Goal: Task Accomplishment & Management: Manage account settings

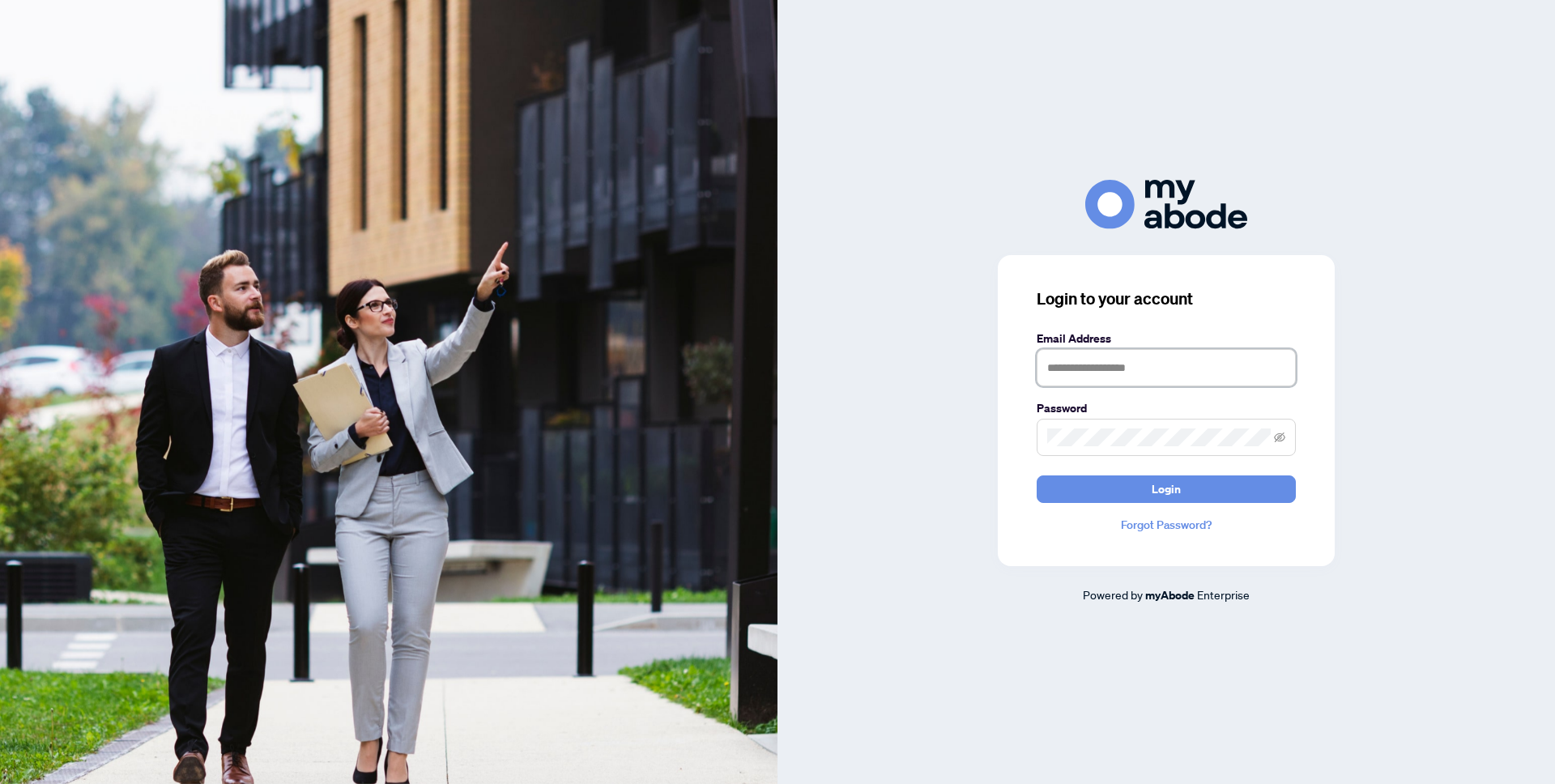
drag, startPoint x: 1203, startPoint y: 370, endPoint x: 1210, endPoint y: 387, distance: 18.4
click at [1203, 370] on input "text" at bounding box center [1167, 368] width 259 height 37
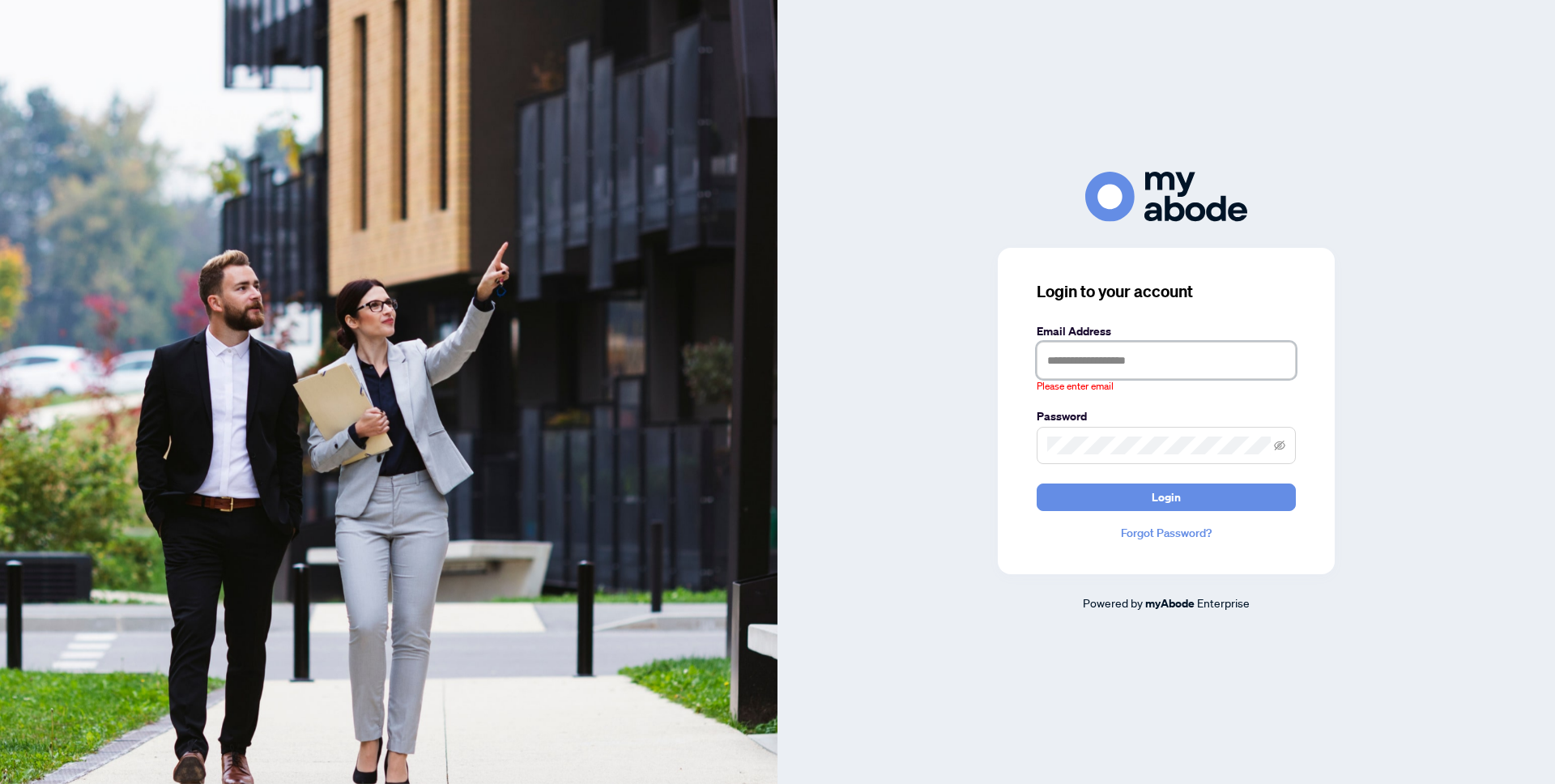
type input "**********"
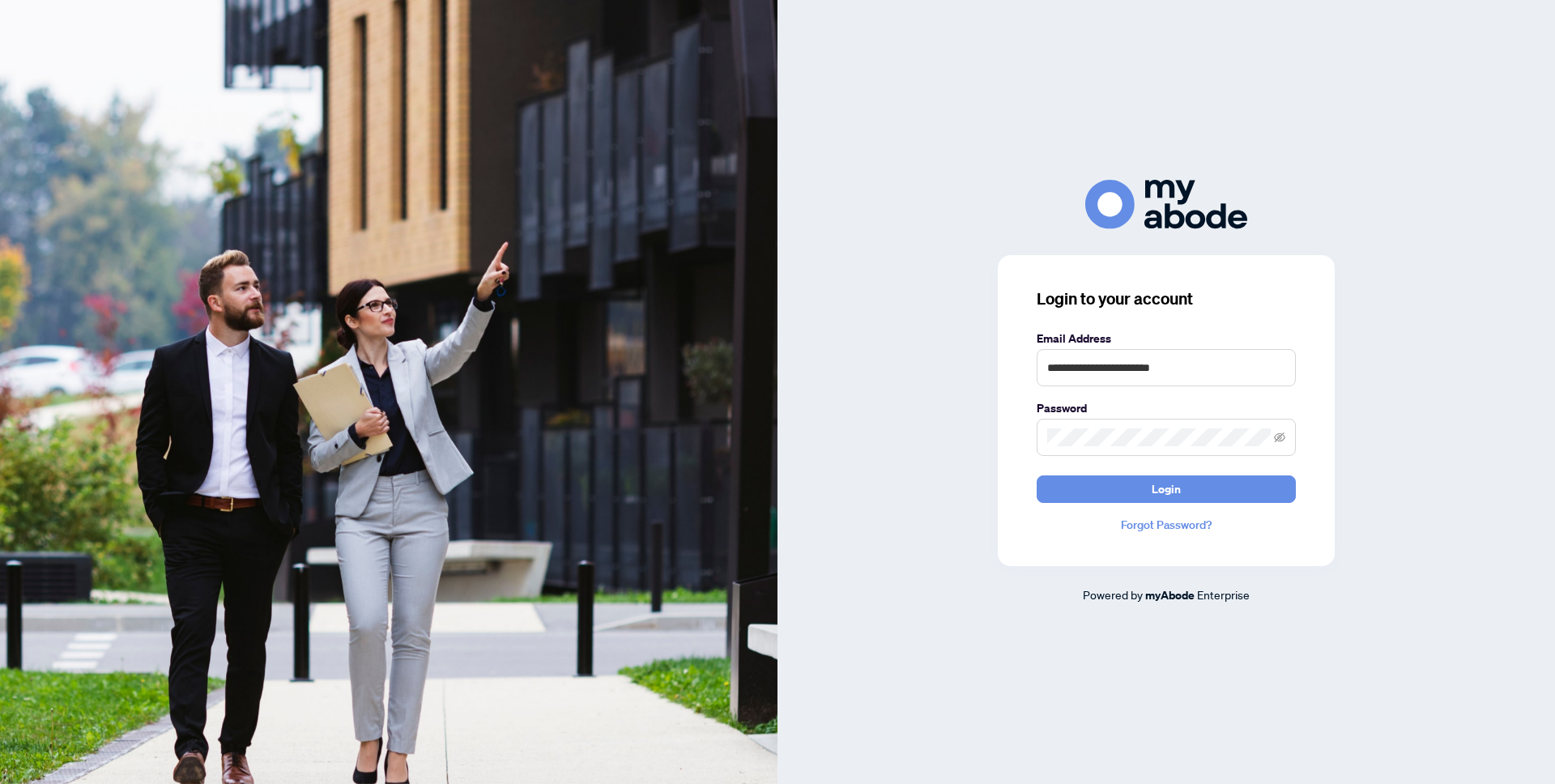
click at [1037, 475] on button "Login" at bounding box center [1167, 489] width 259 height 27
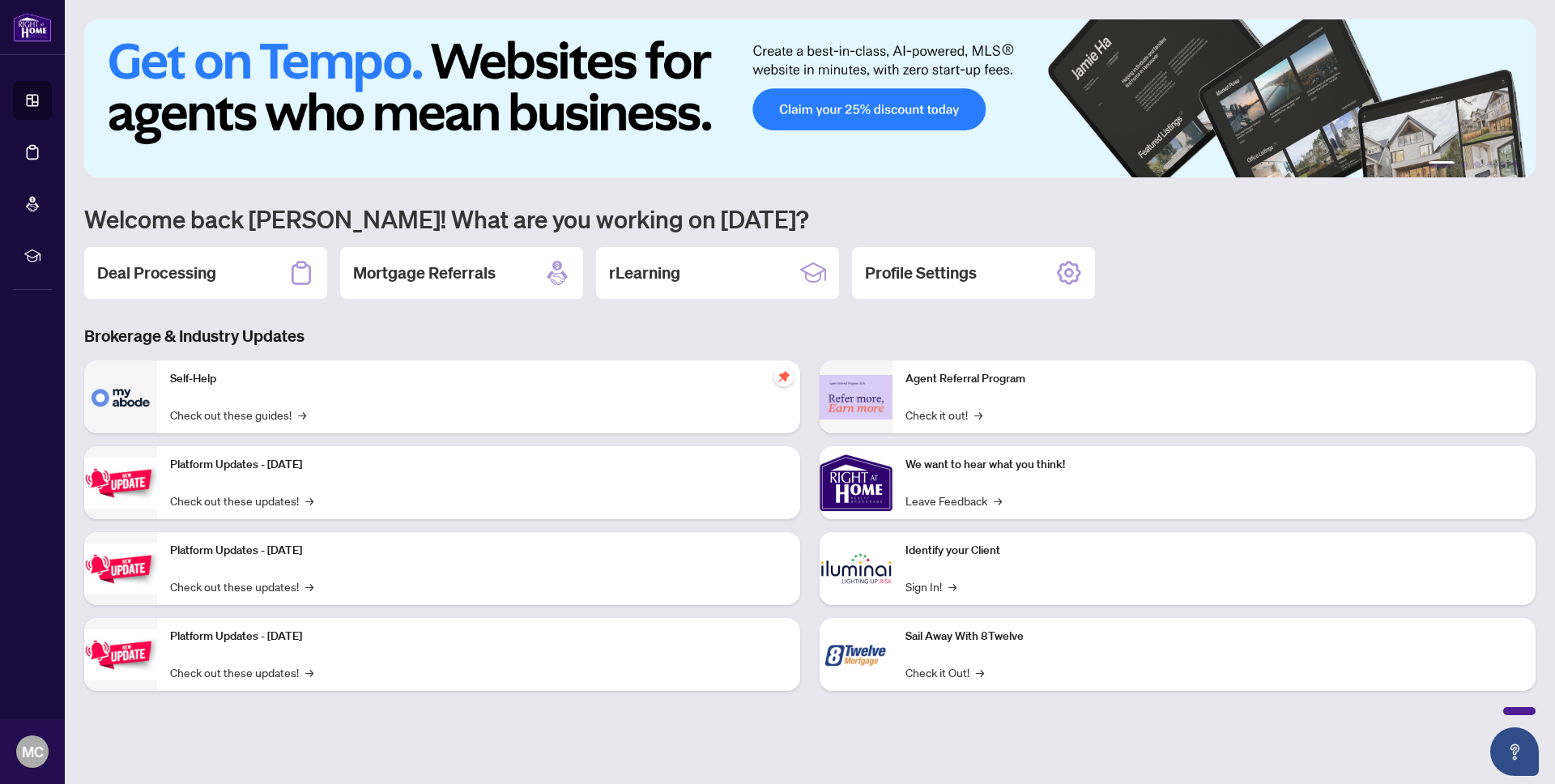
click at [197, 292] on div "Deal Processing" at bounding box center [205, 272] width 243 height 52
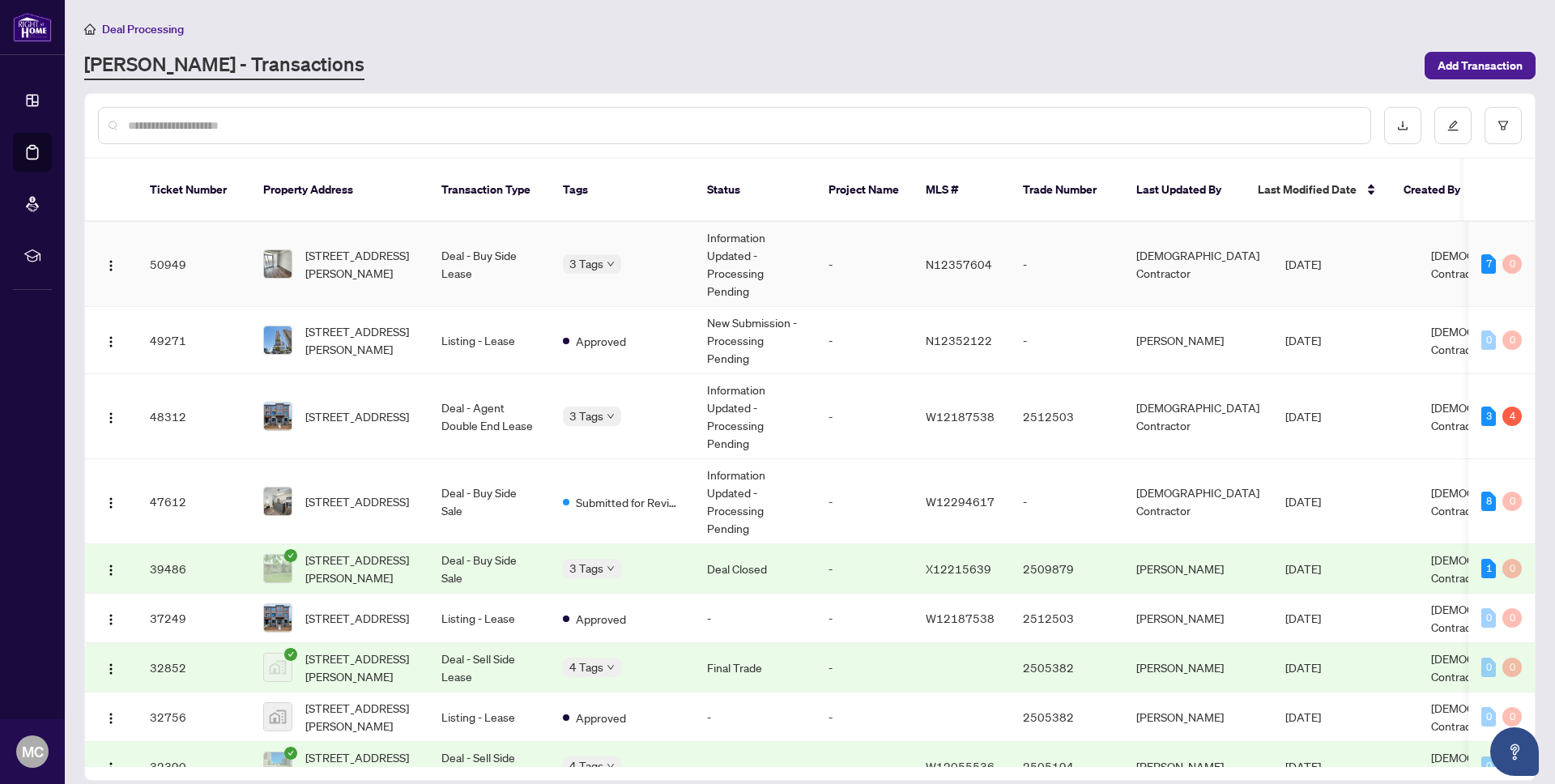
click at [164, 247] on td "50949" at bounding box center [193, 264] width 114 height 85
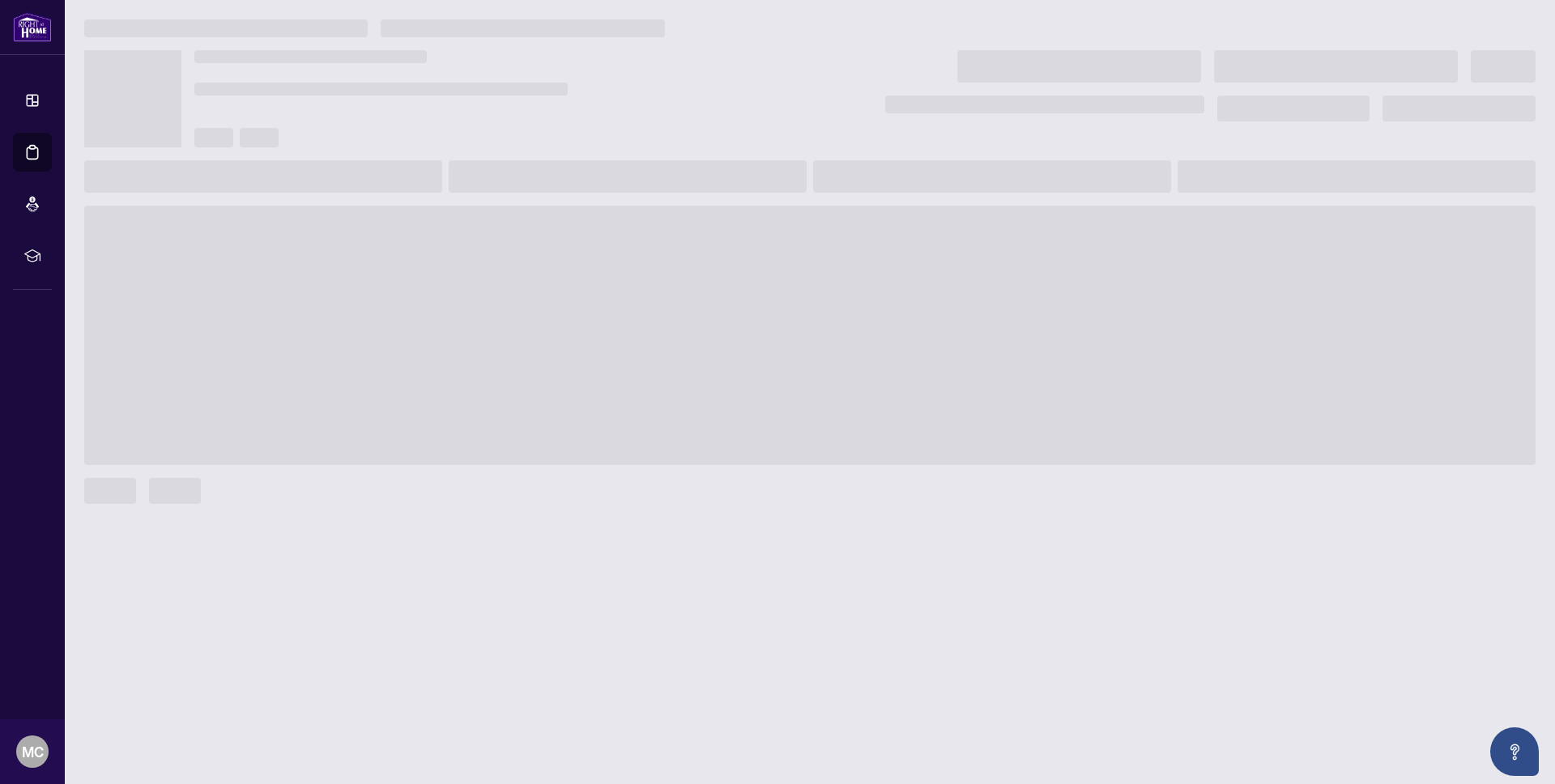
click at [164, 247] on main at bounding box center [810, 392] width 1491 height 784
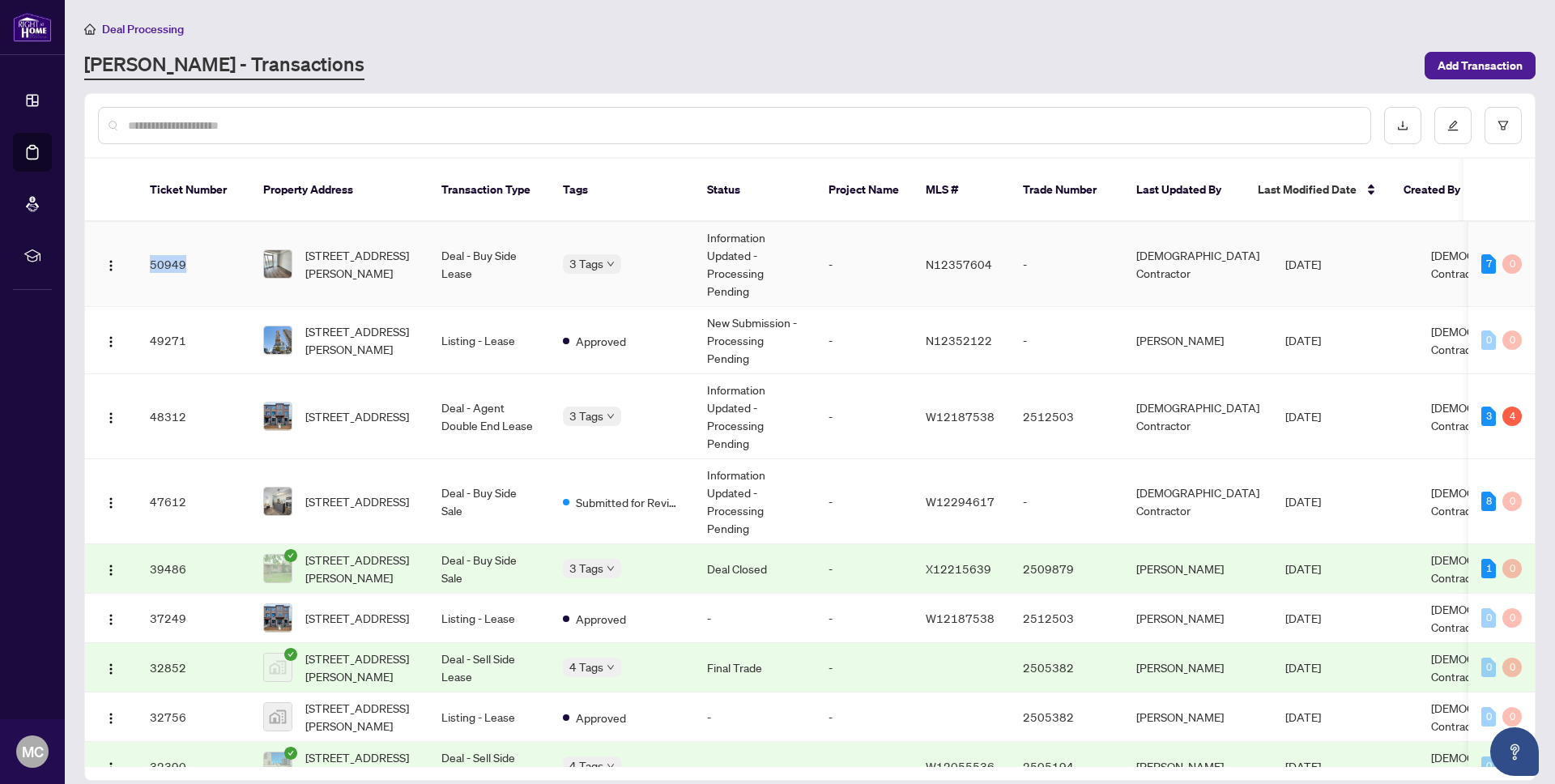
drag, startPoint x: 164, startPoint y: 247, endPoint x: 148, endPoint y: 248, distance: 16.0
click at [148, 248] on td "50949" at bounding box center [193, 264] width 114 height 85
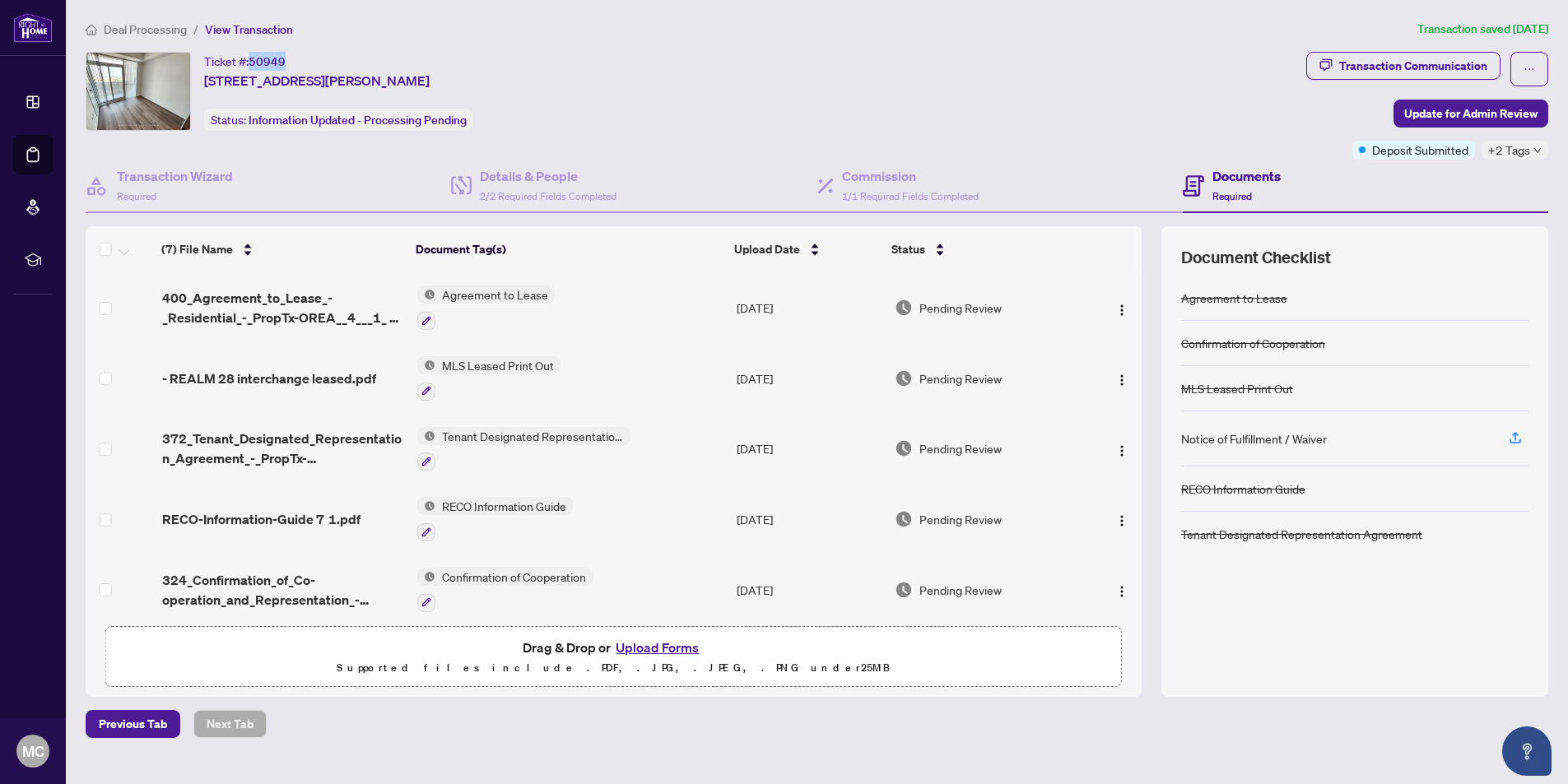
drag, startPoint x: 252, startPoint y: 62, endPoint x: 291, endPoint y: 63, distance: 39.0
click at [291, 63] on div "Ticket #: 50949 [STREET_ADDRESS][PERSON_NAME]" at bounding box center [317, 71] width 226 height 39
copy span "50949"
click at [164, 28] on span "Deal Processing" at bounding box center [145, 29] width 83 height 15
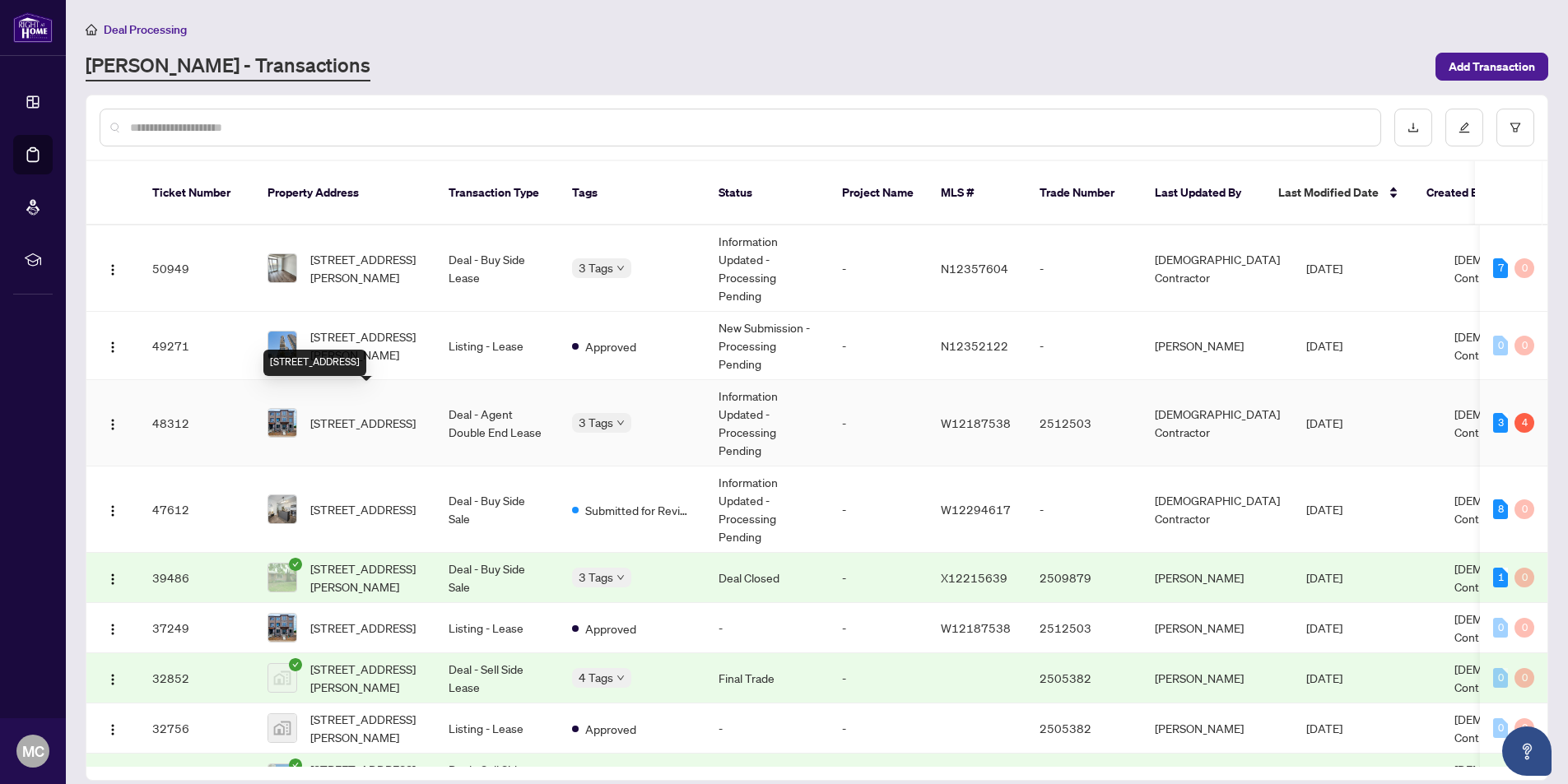
click at [377, 414] on span "[STREET_ADDRESS]" at bounding box center [363, 422] width 105 height 18
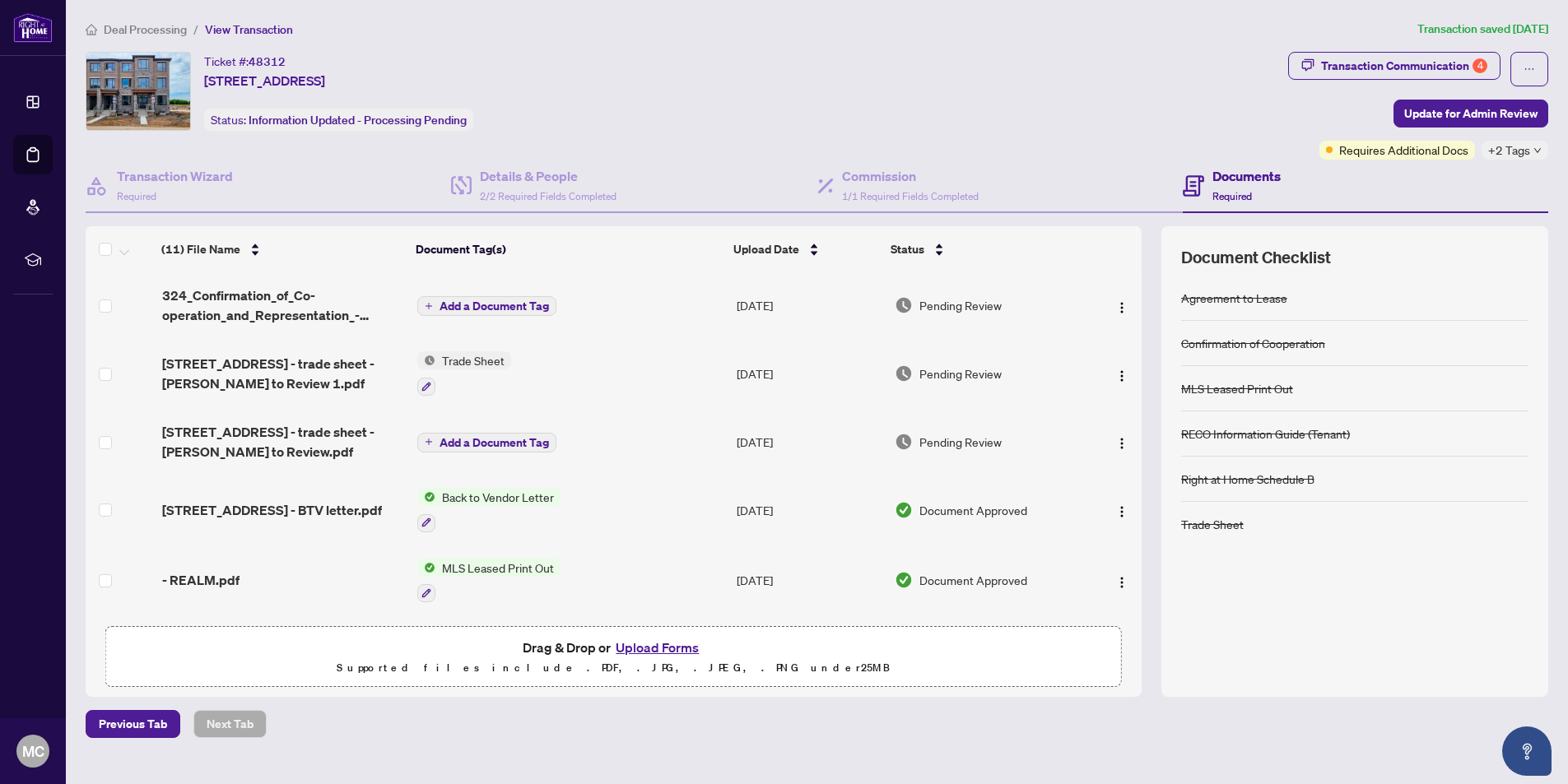
drag, startPoint x: 249, startPoint y: 61, endPoint x: 282, endPoint y: 63, distance: 33.1
click at [289, 63] on div "Ticket #: 48312 [STREET_ADDRESS]" at bounding box center [264, 71] width 121 height 39
click at [268, 64] on span "48312" at bounding box center [266, 61] width 37 height 15
copy span "48312"
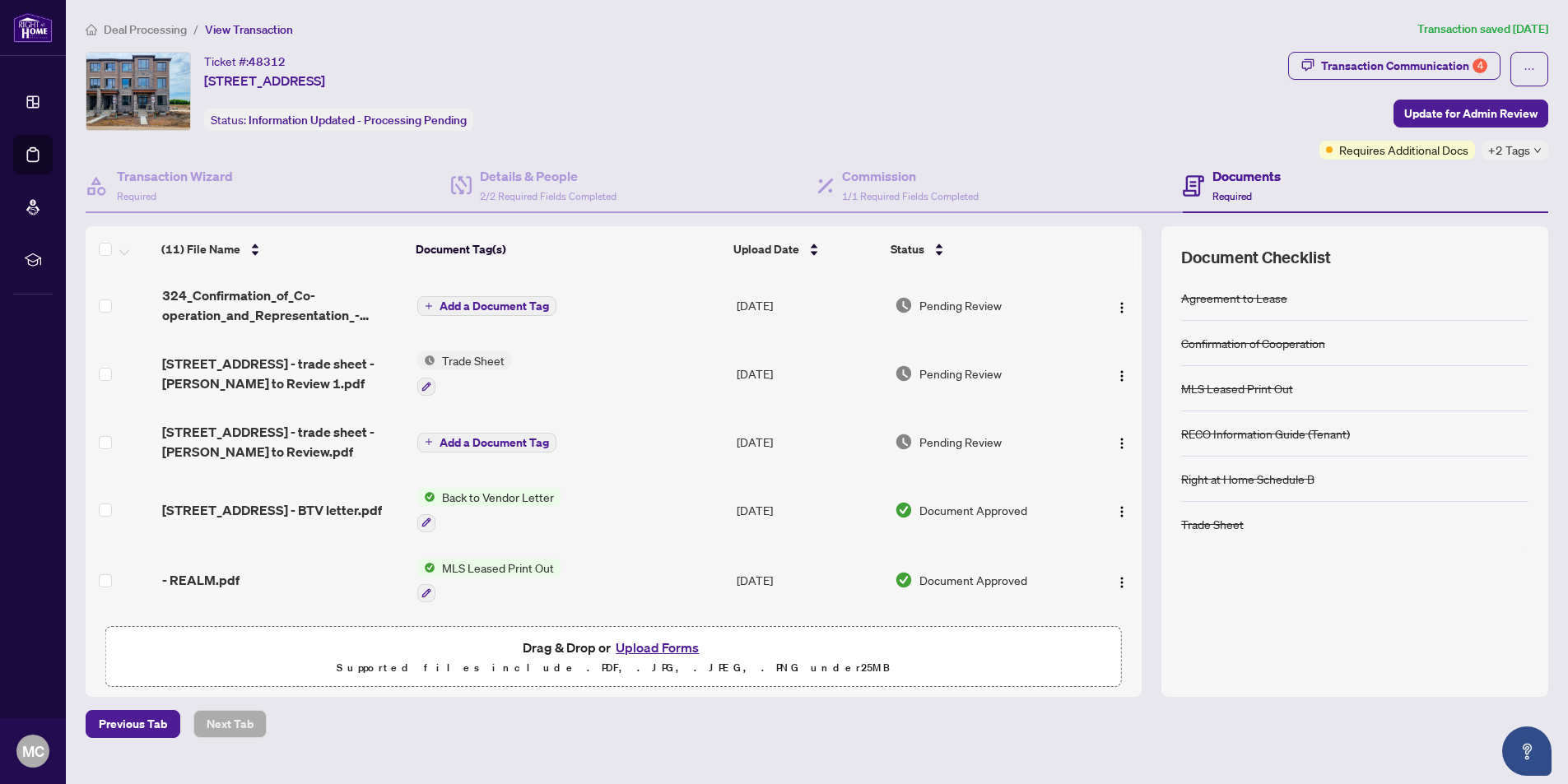
click at [128, 24] on span "Deal Processing" at bounding box center [145, 29] width 83 height 15
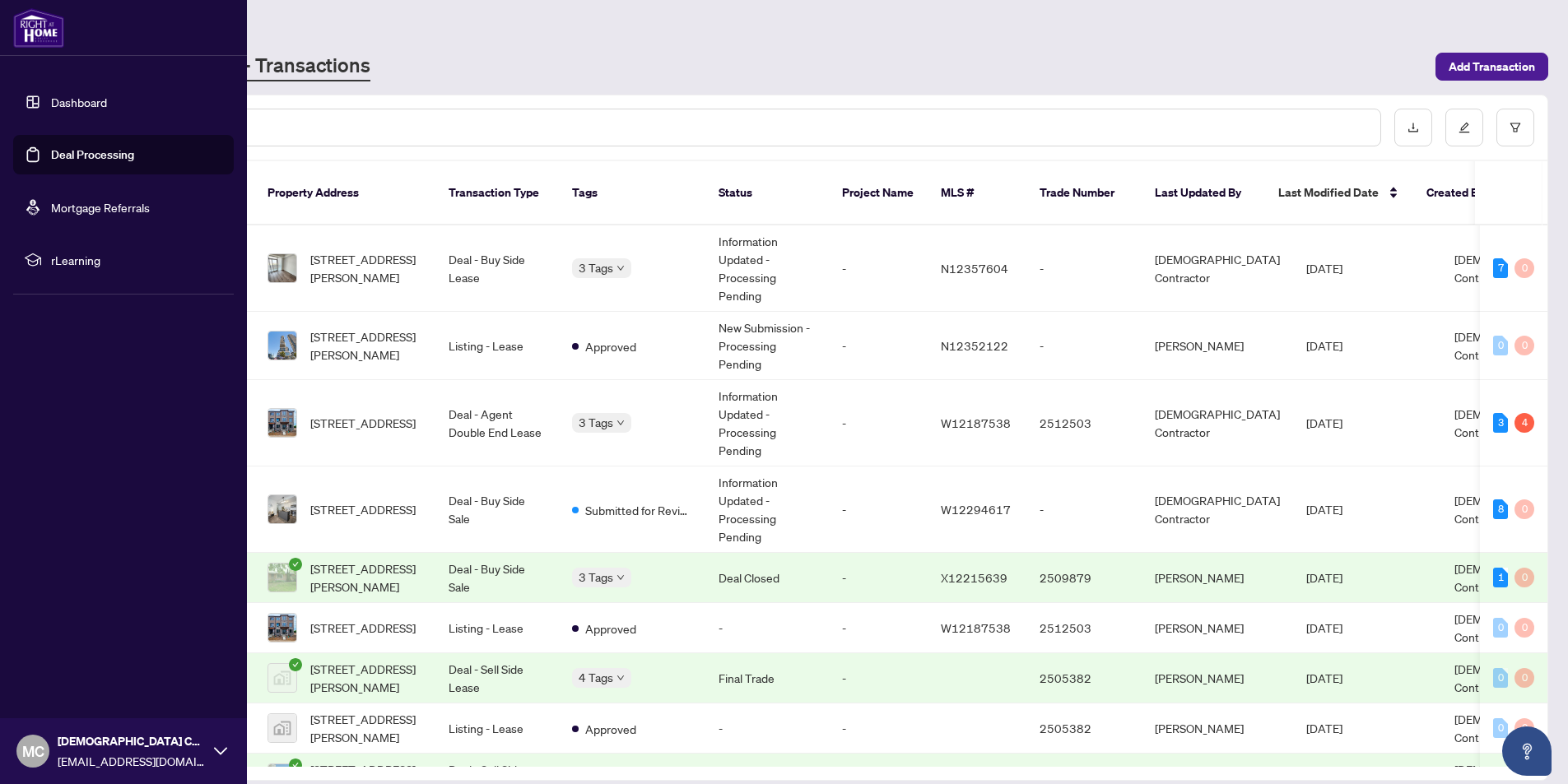
click at [73, 102] on link "Dashboard" at bounding box center [78, 102] width 56 height 15
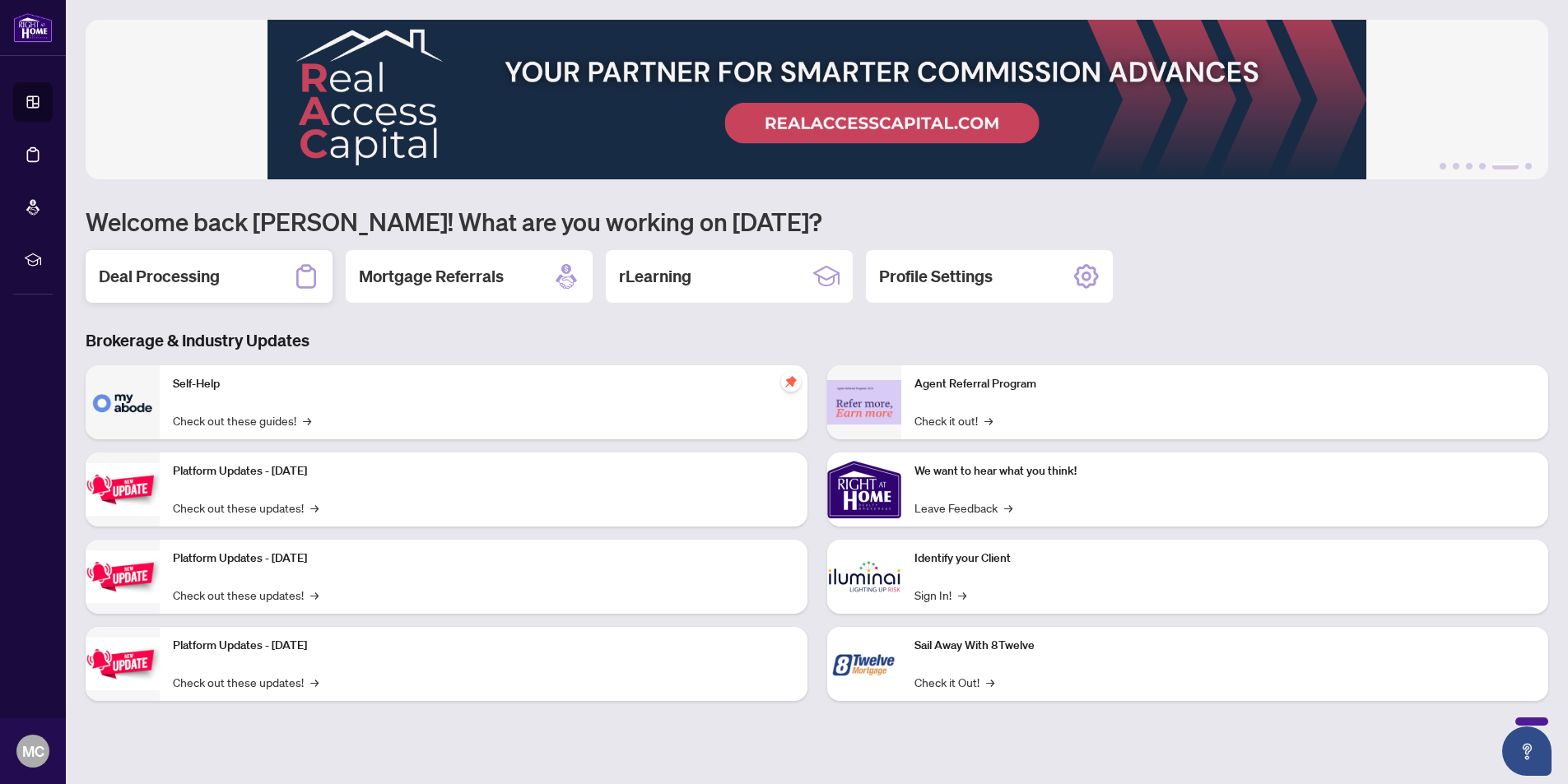
click at [184, 277] on h2 "Deal Processing" at bounding box center [159, 277] width 121 height 23
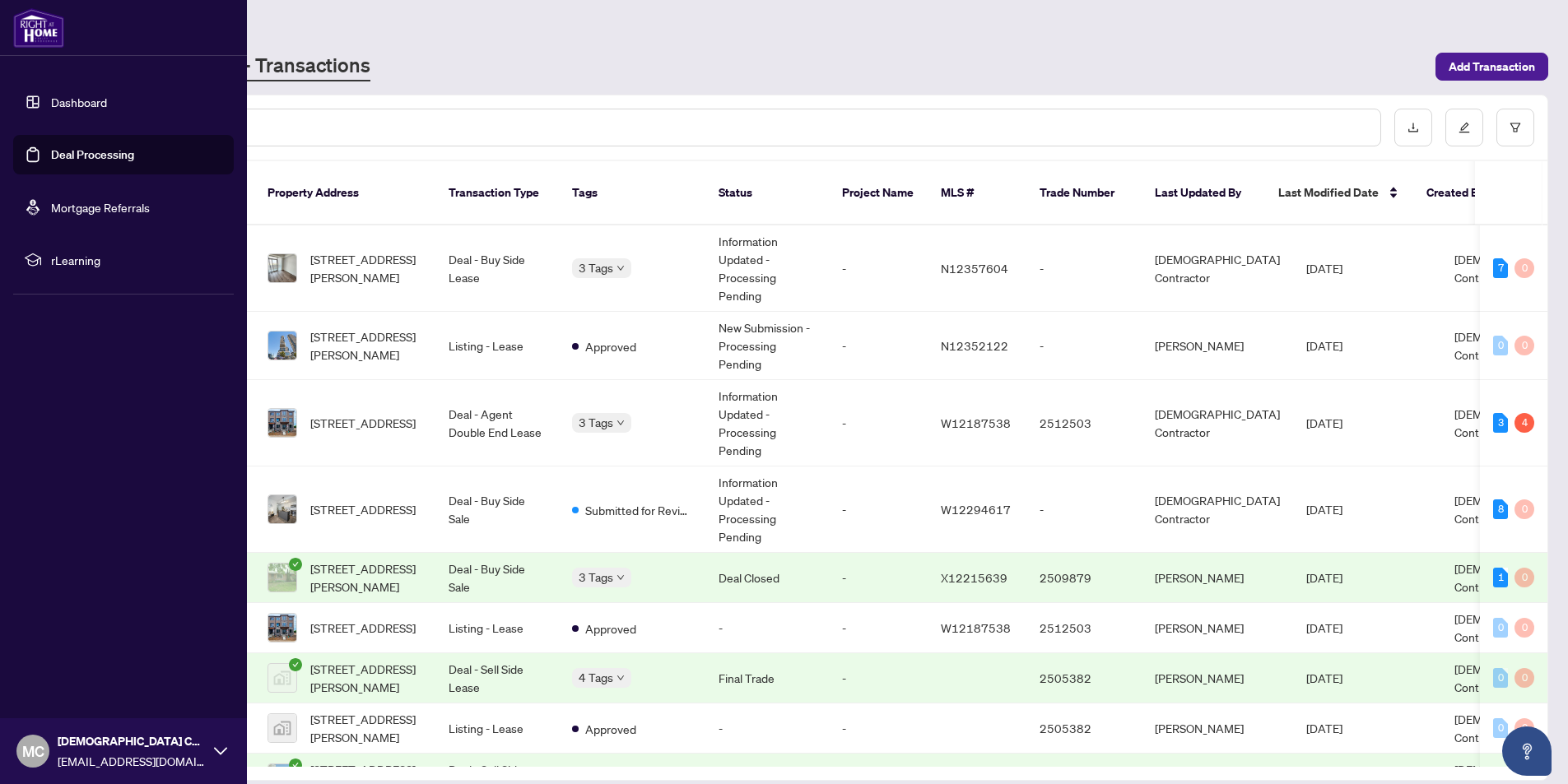
click at [73, 101] on link "Dashboard" at bounding box center [78, 102] width 56 height 15
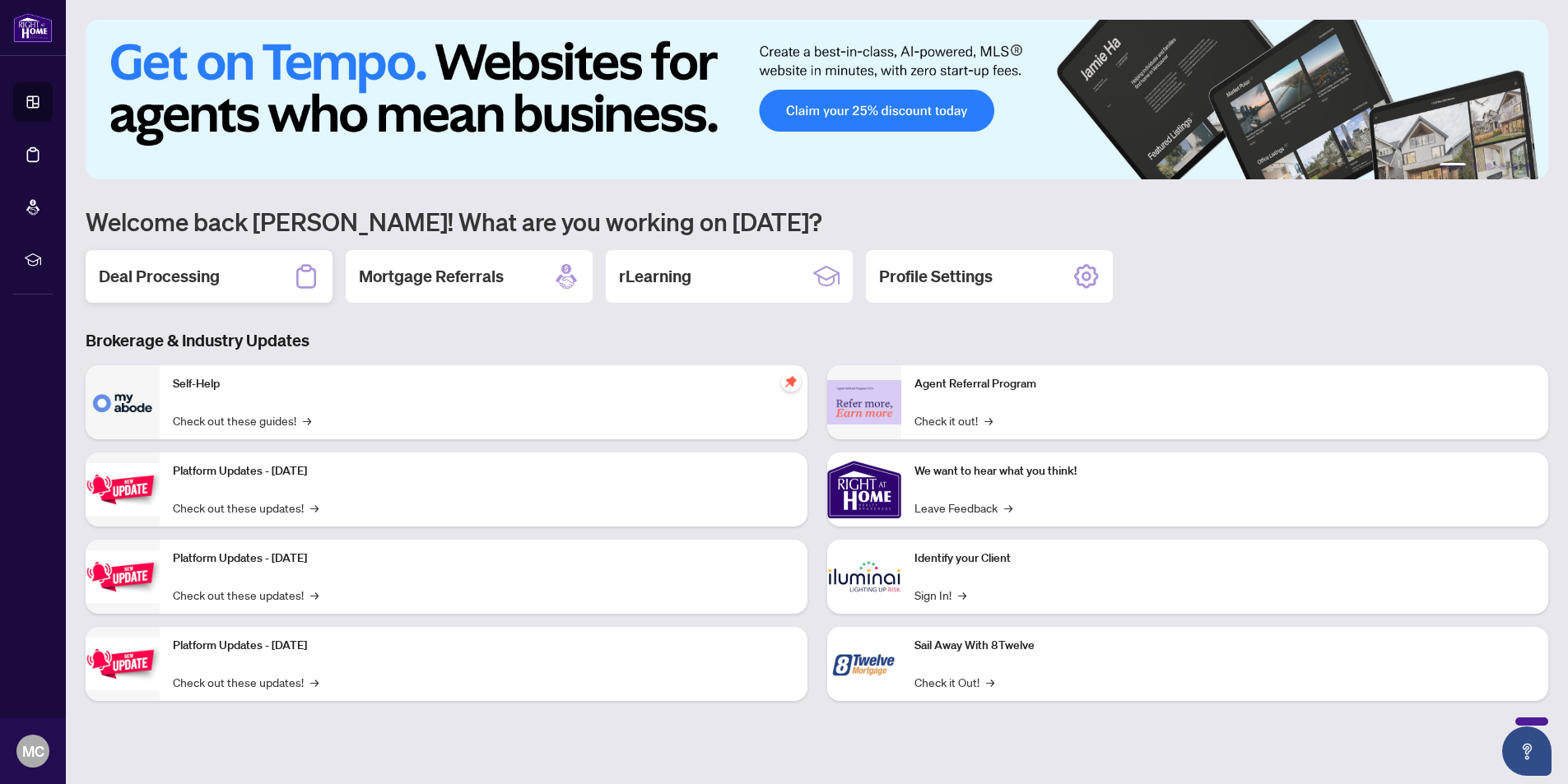
click at [194, 283] on h2 "Deal Processing" at bounding box center [159, 277] width 121 height 23
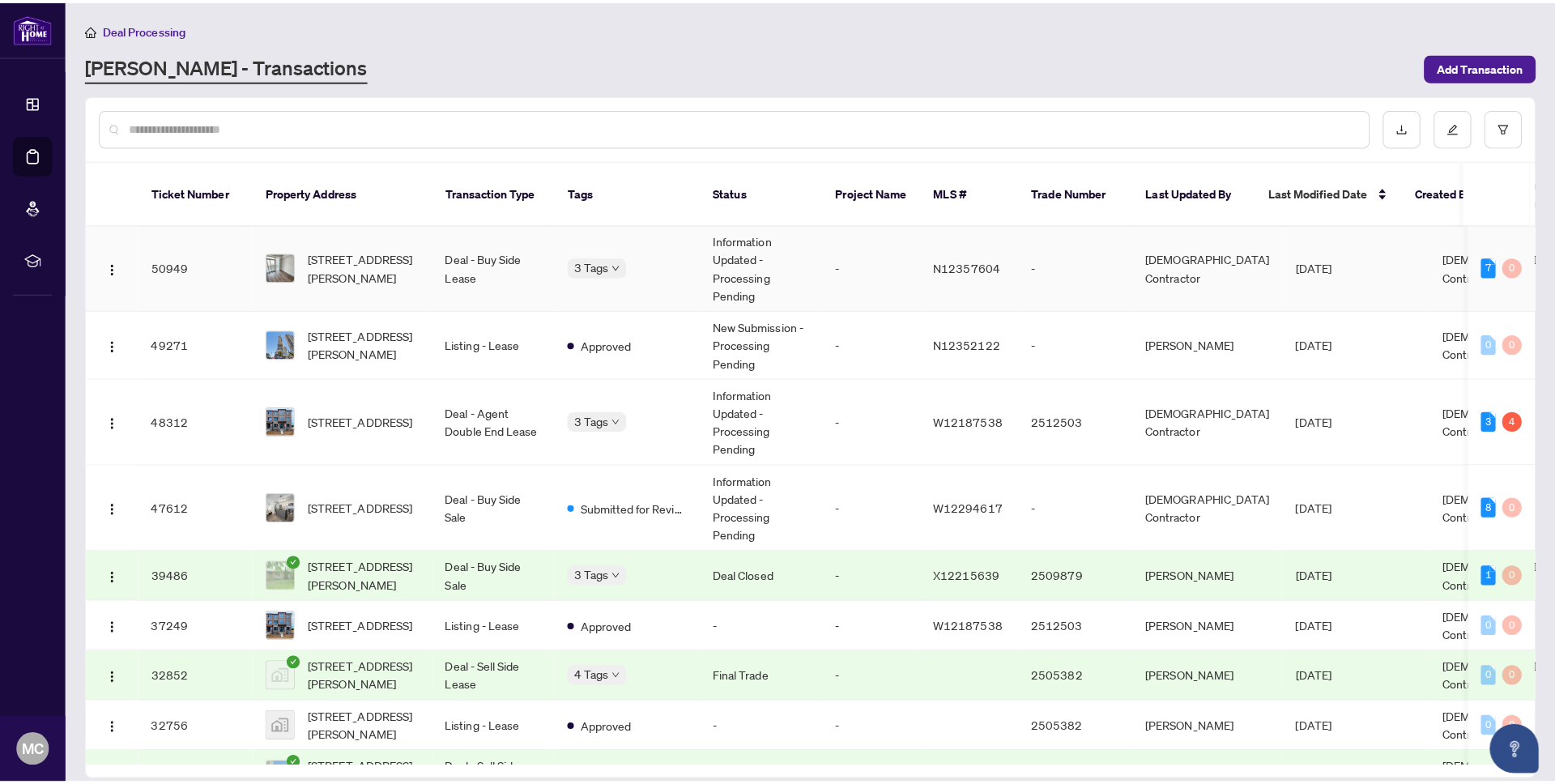
scroll to position [3, 0]
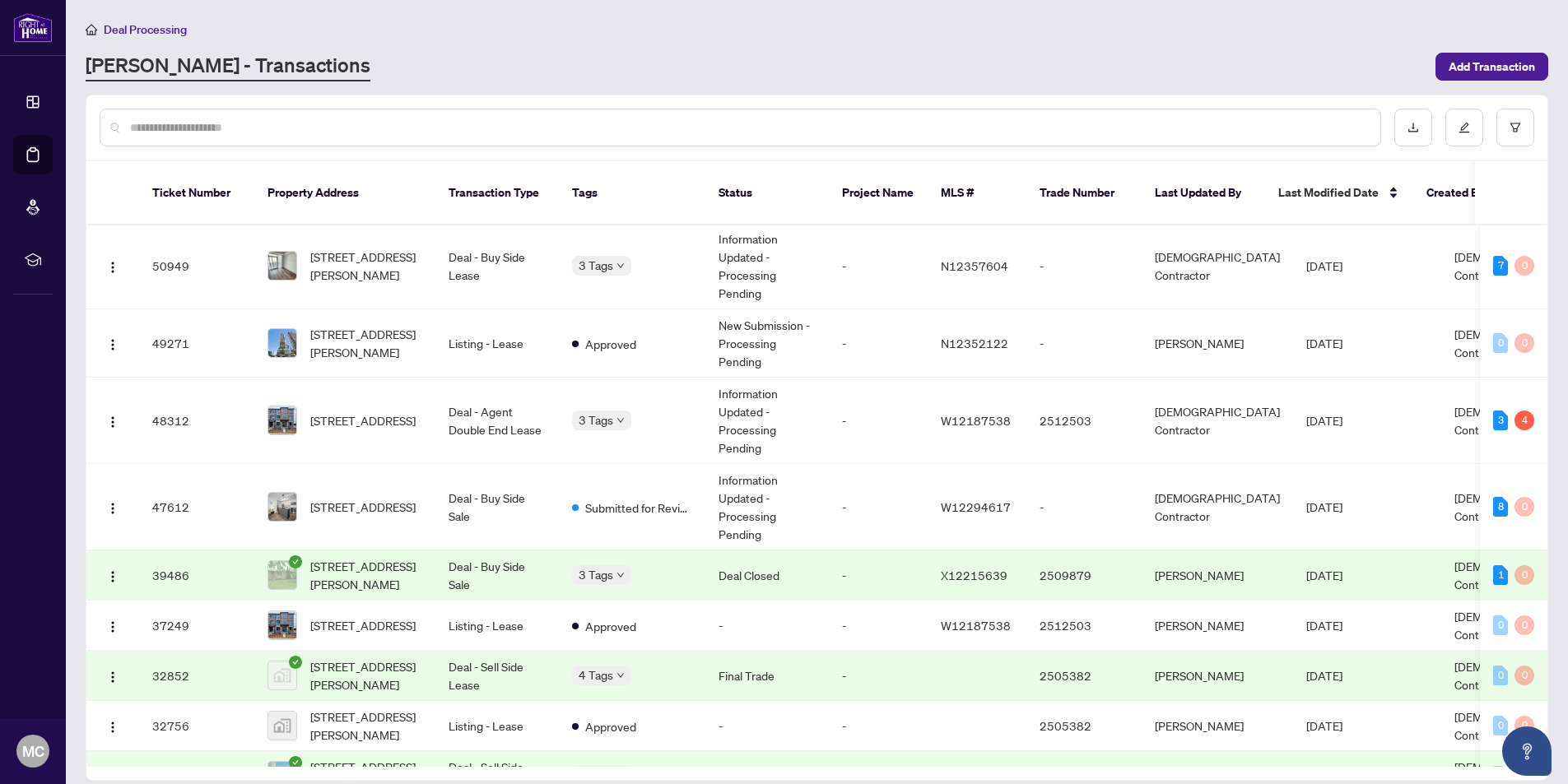
click at [147, 31] on span "Deal Processing" at bounding box center [145, 29] width 83 height 15
click at [150, 29] on span "Deal Processing" at bounding box center [145, 29] width 83 height 15
click at [136, 31] on span "Deal Processing" at bounding box center [145, 29] width 83 height 15
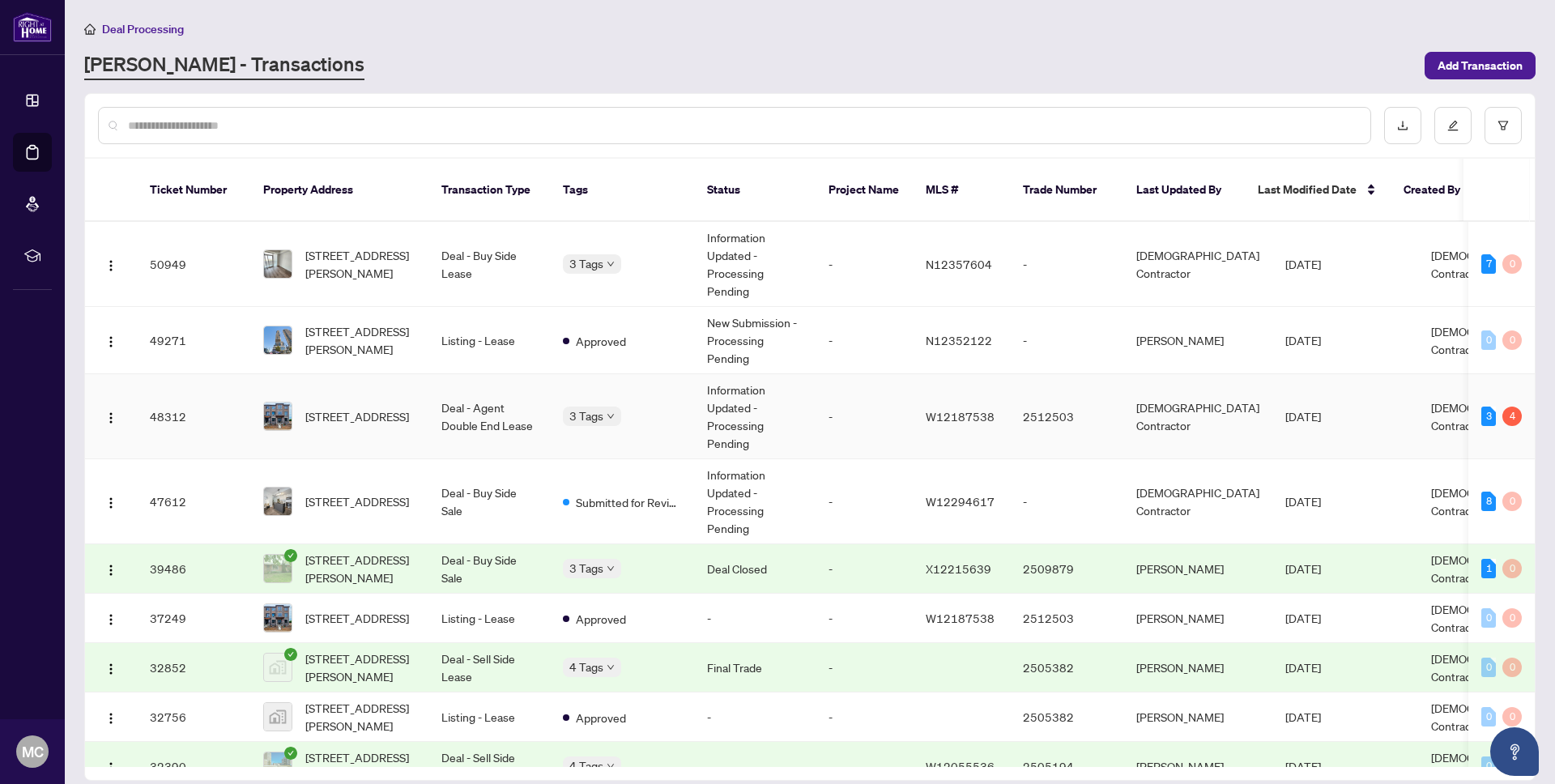
click at [1433, 420] on td "[DEMOGRAPHIC_DATA] Contractor" at bounding box center [1493, 416] width 149 height 85
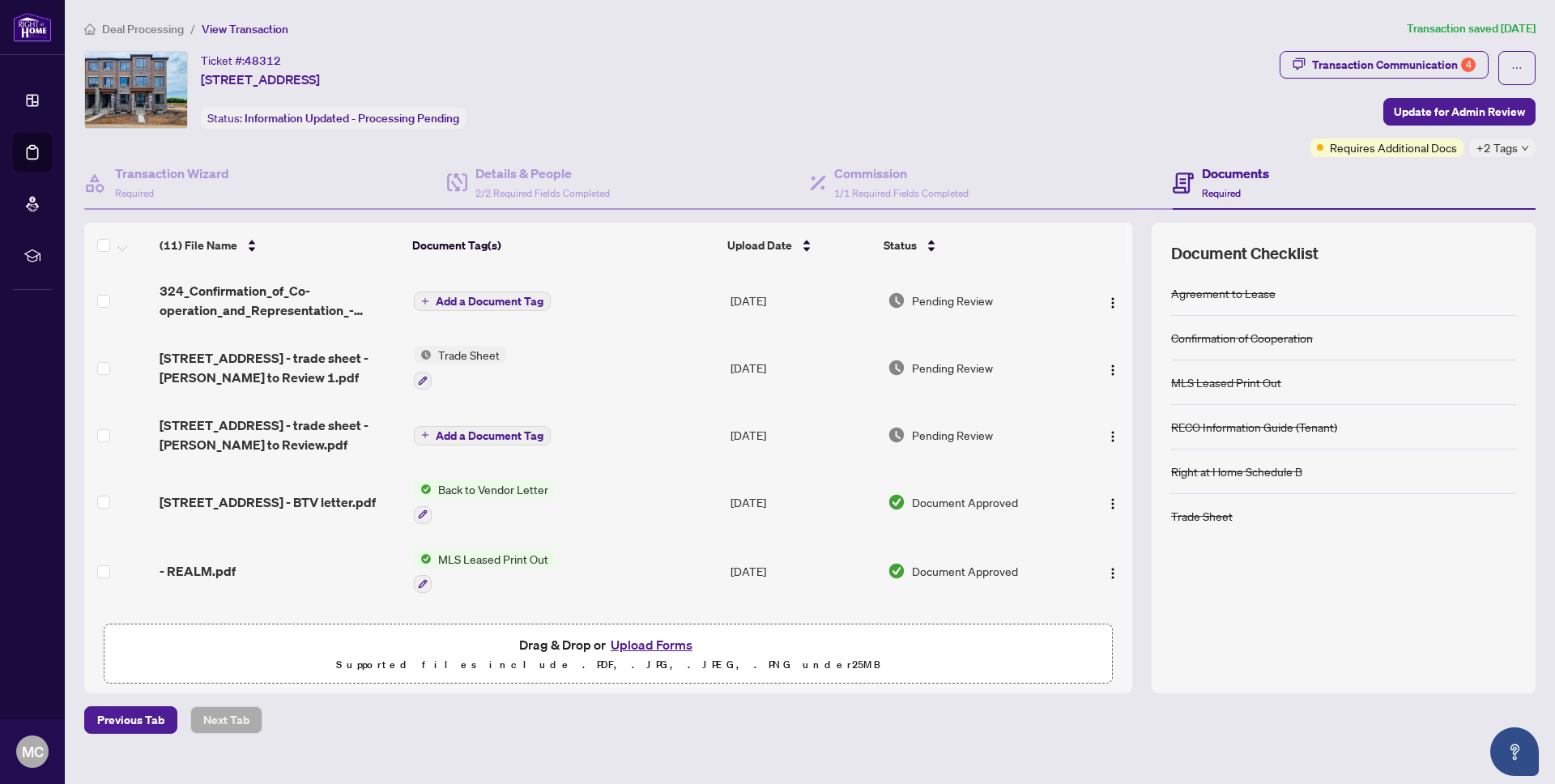
click at [1522, 149] on icon "down" at bounding box center [1525, 148] width 8 height 8
click at [1112, 118] on div "Ticket #: 48312 1131 WHEAT BOOM Dr, Oakville, Ontario L6H 8B9, Canada Status: I…" at bounding box center [678, 90] width 1189 height 78
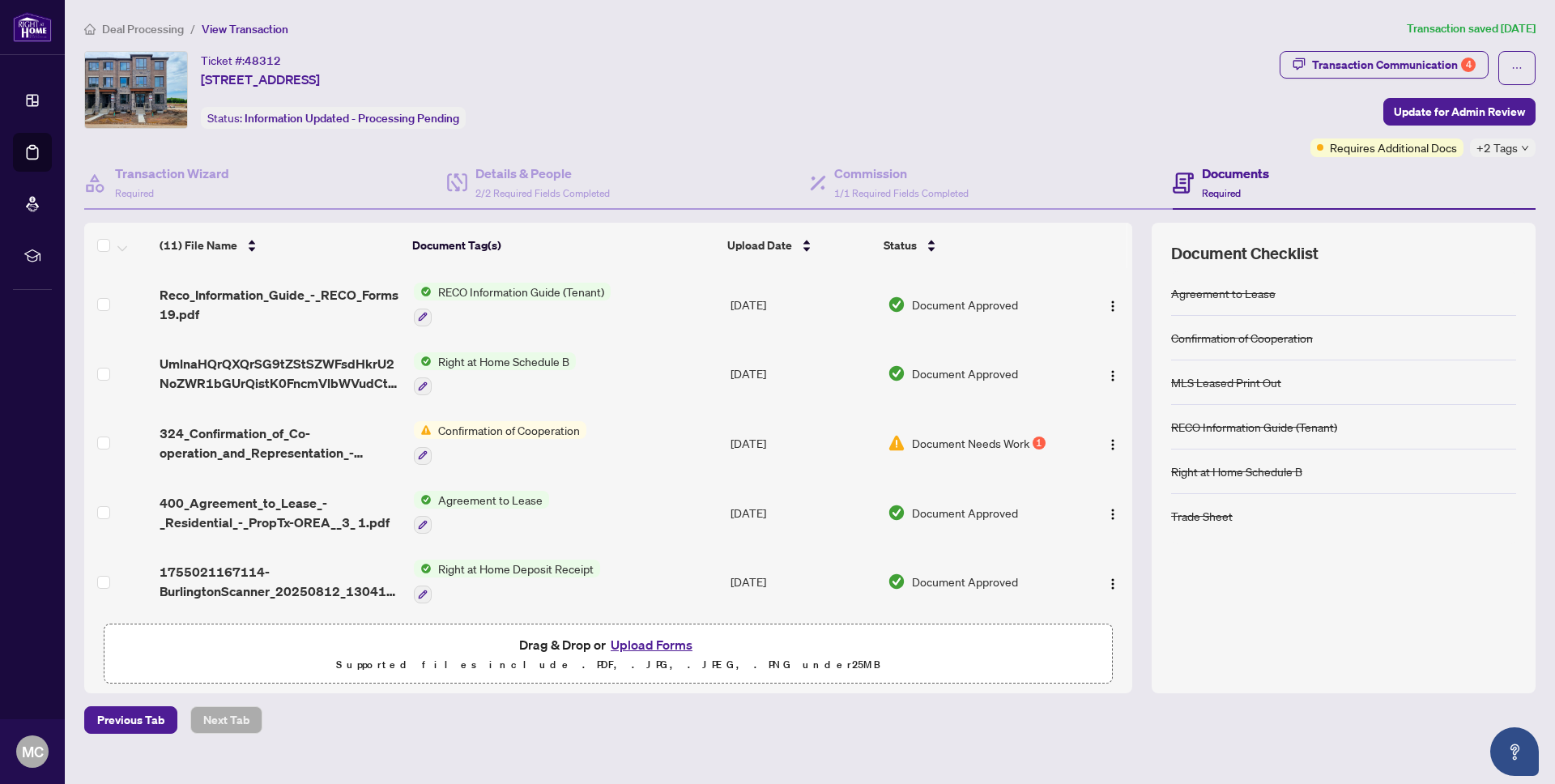
scroll to position [409, 0]
click at [991, 438] on span "Document Needs Work" at bounding box center [971, 441] width 118 height 18
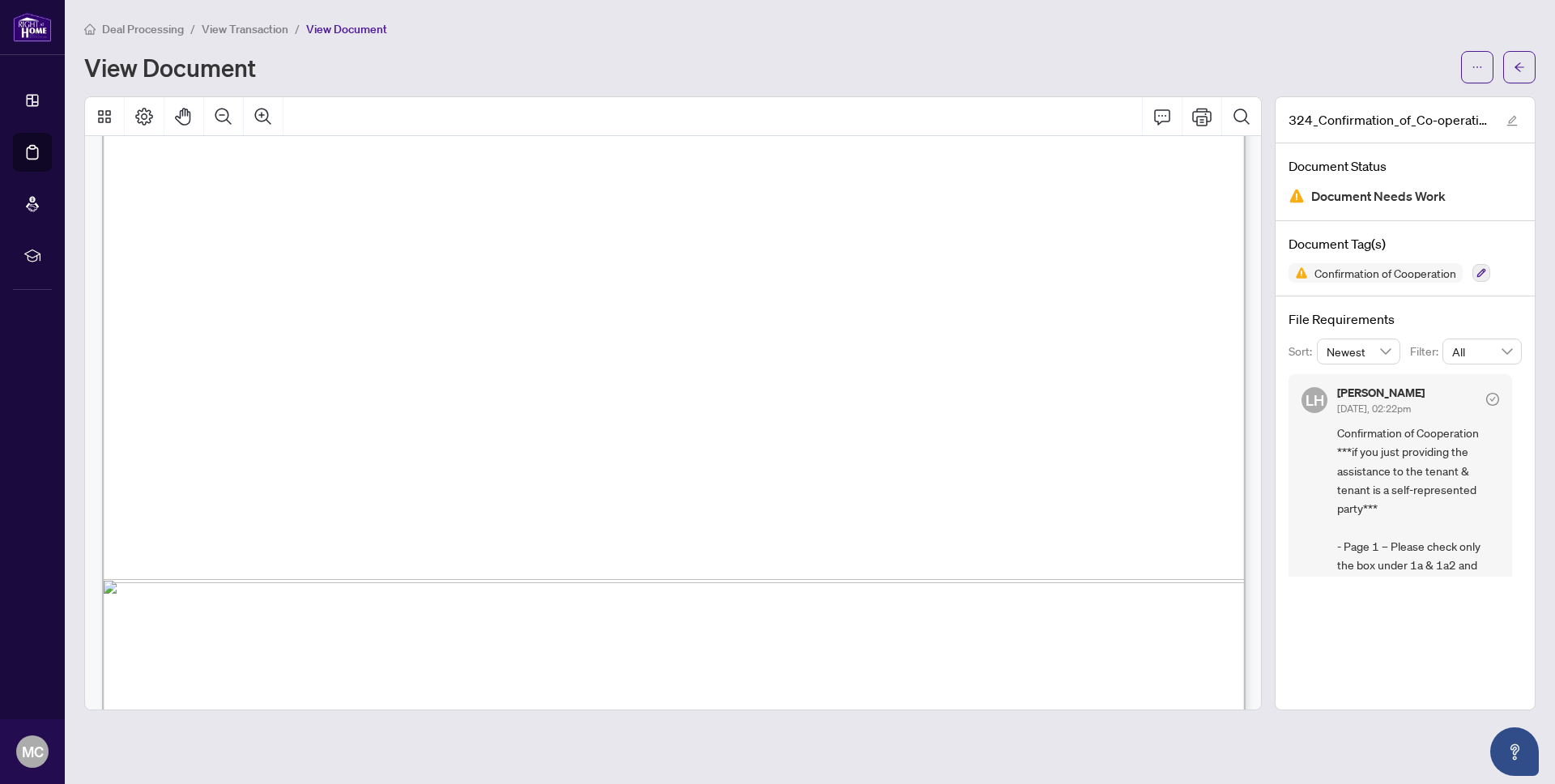
scroll to position [2455, 0]
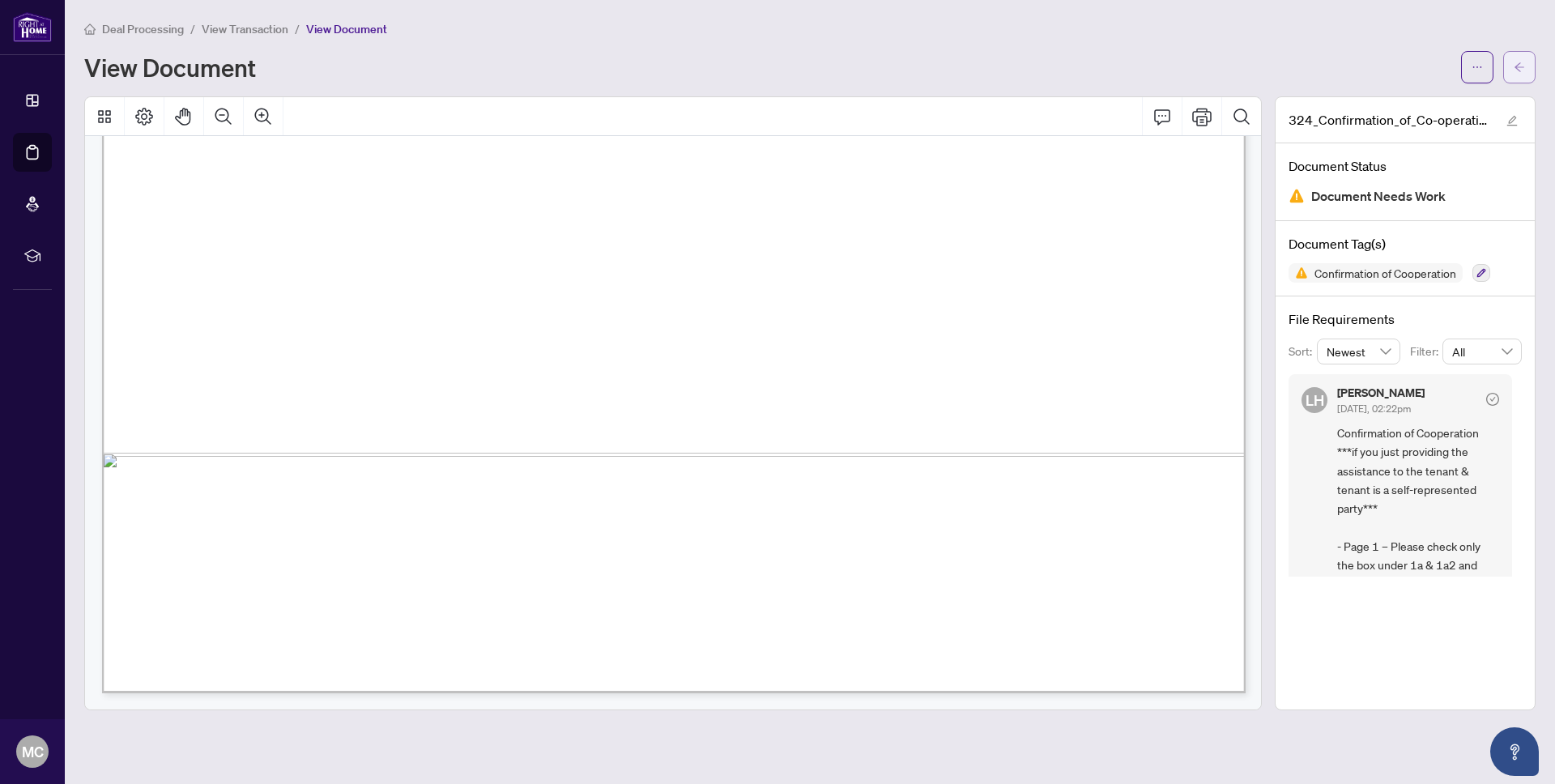
click at [1533, 59] on button "button" at bounding box center [1519, 67] width 32 height 32
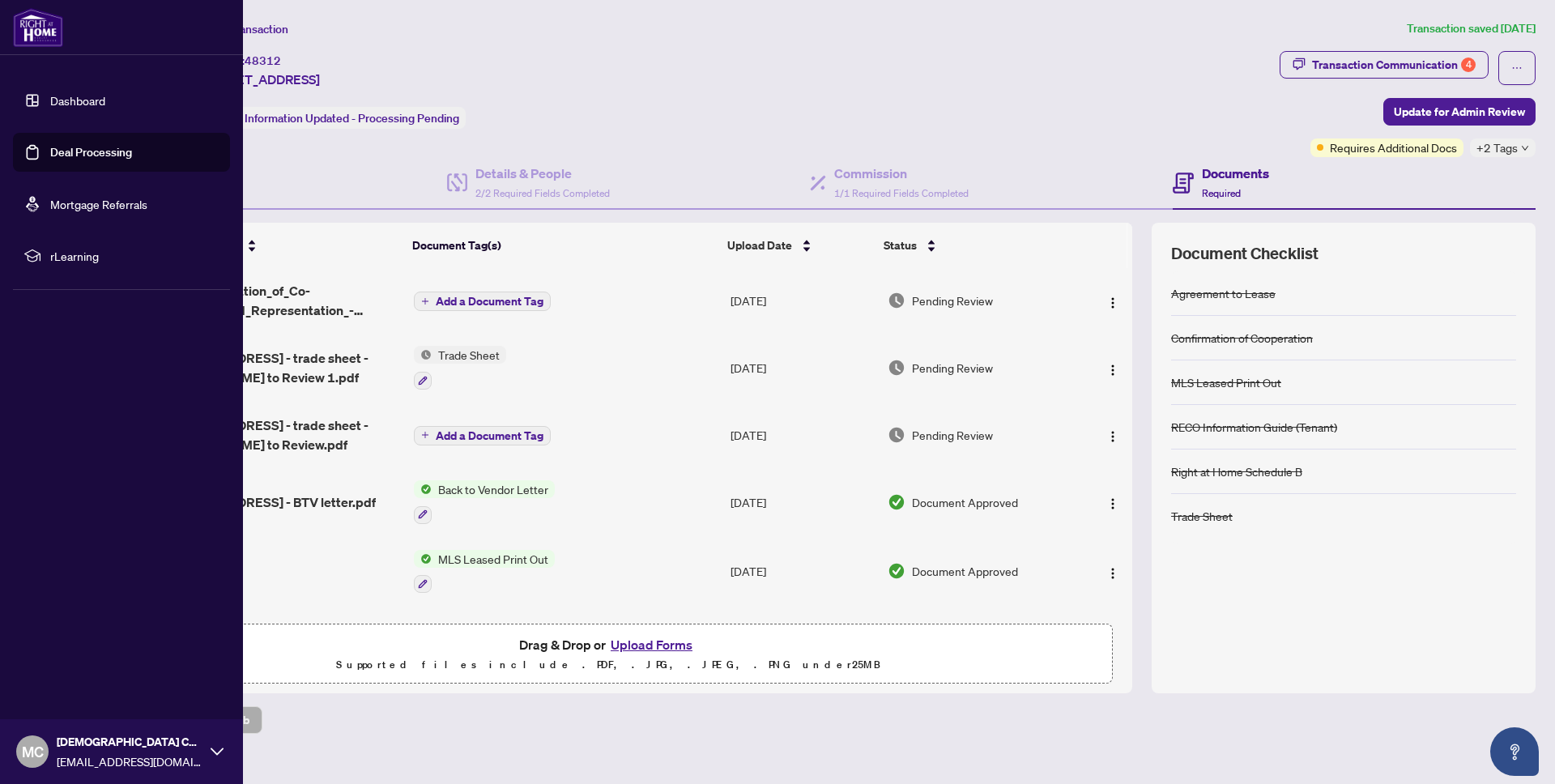
click at [76, 105] on link "Dashboard" at bounding box center [77, 100] width 55 height 14
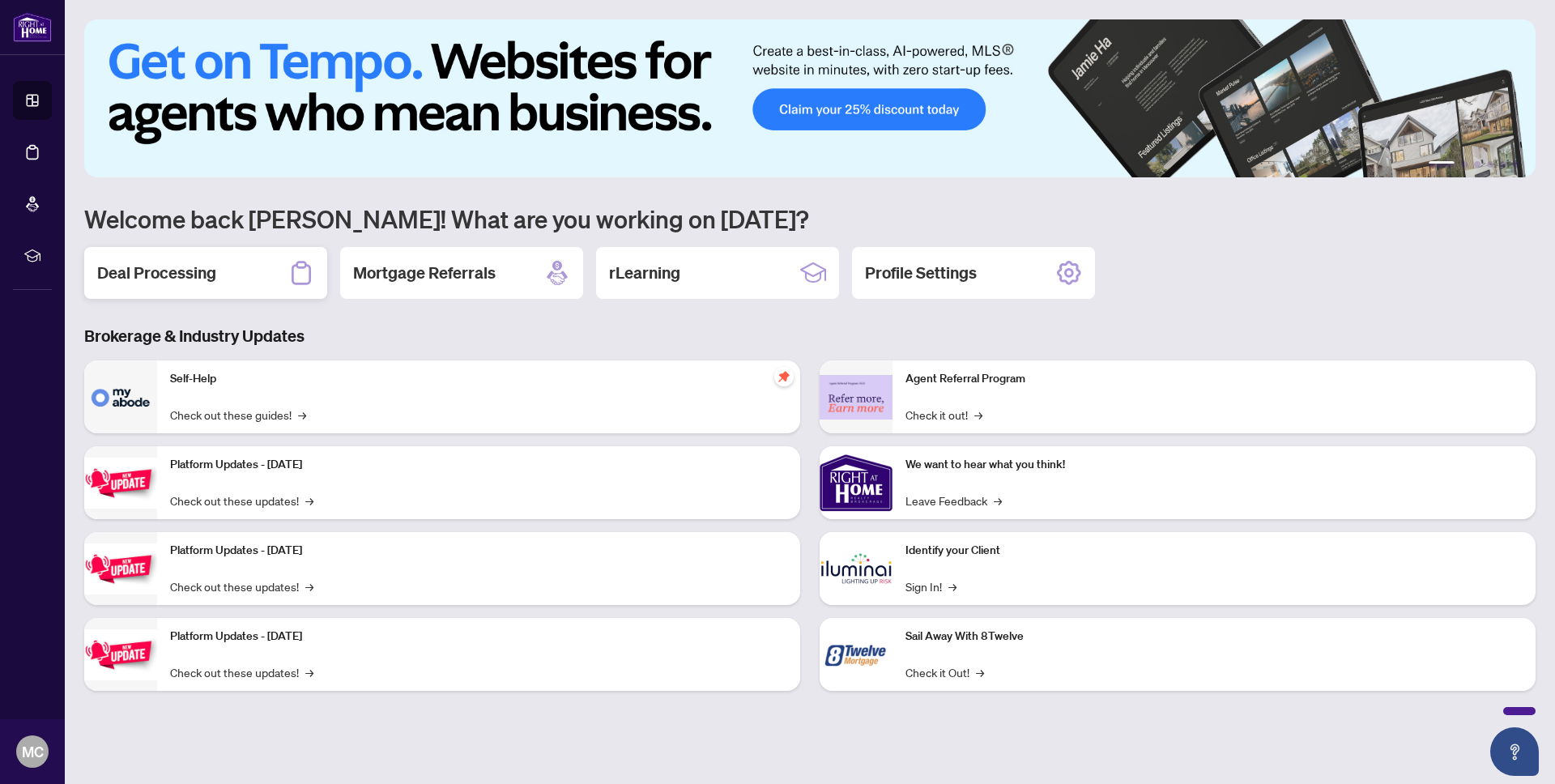
click at [181, 281] on h2 "Deal Processing" at bounding box center [157, 273] width 119 height 23
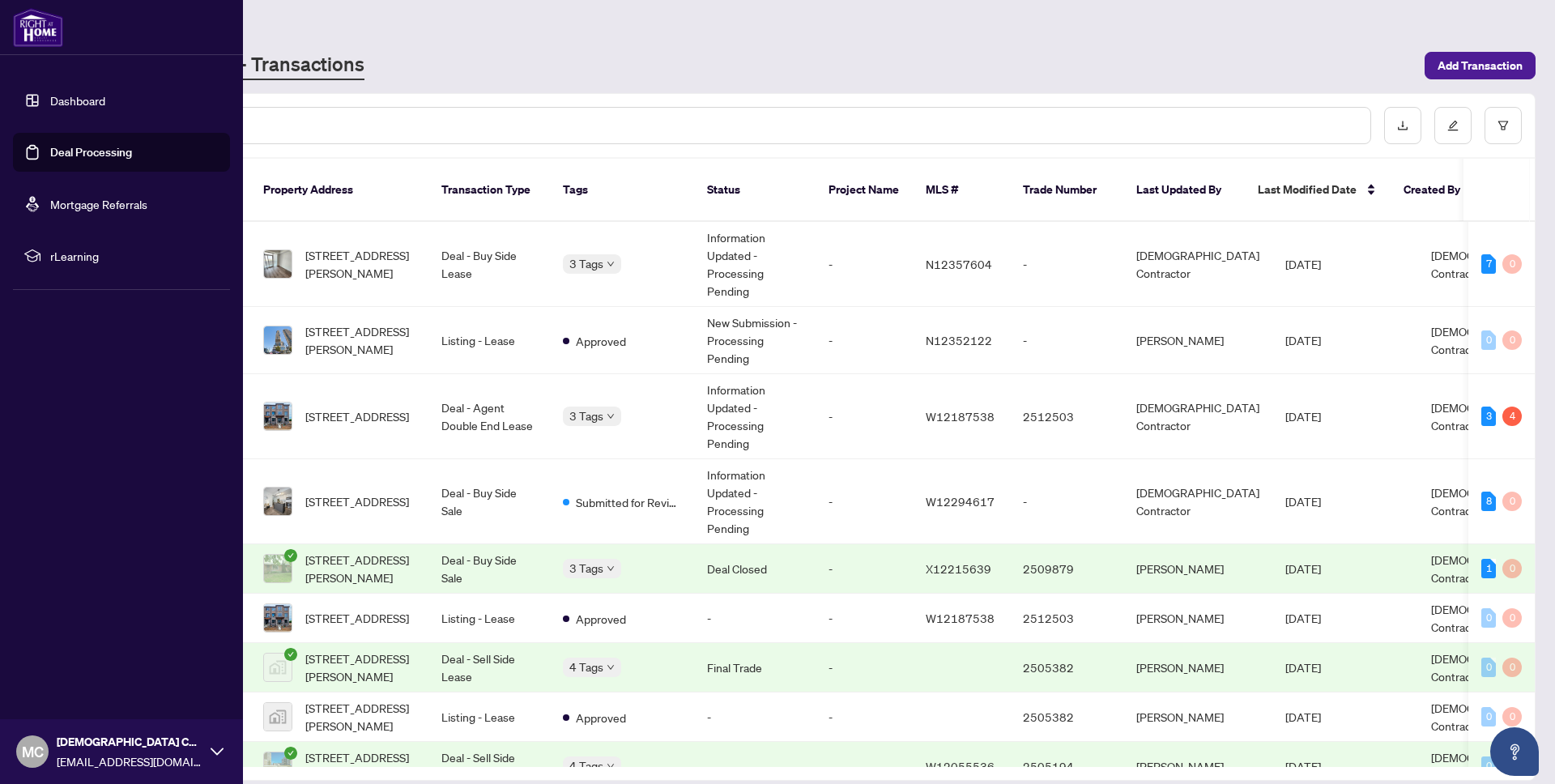
click at [105, 108] on link "Dashboard" at bounding box center [77, 100] width 55 height 14
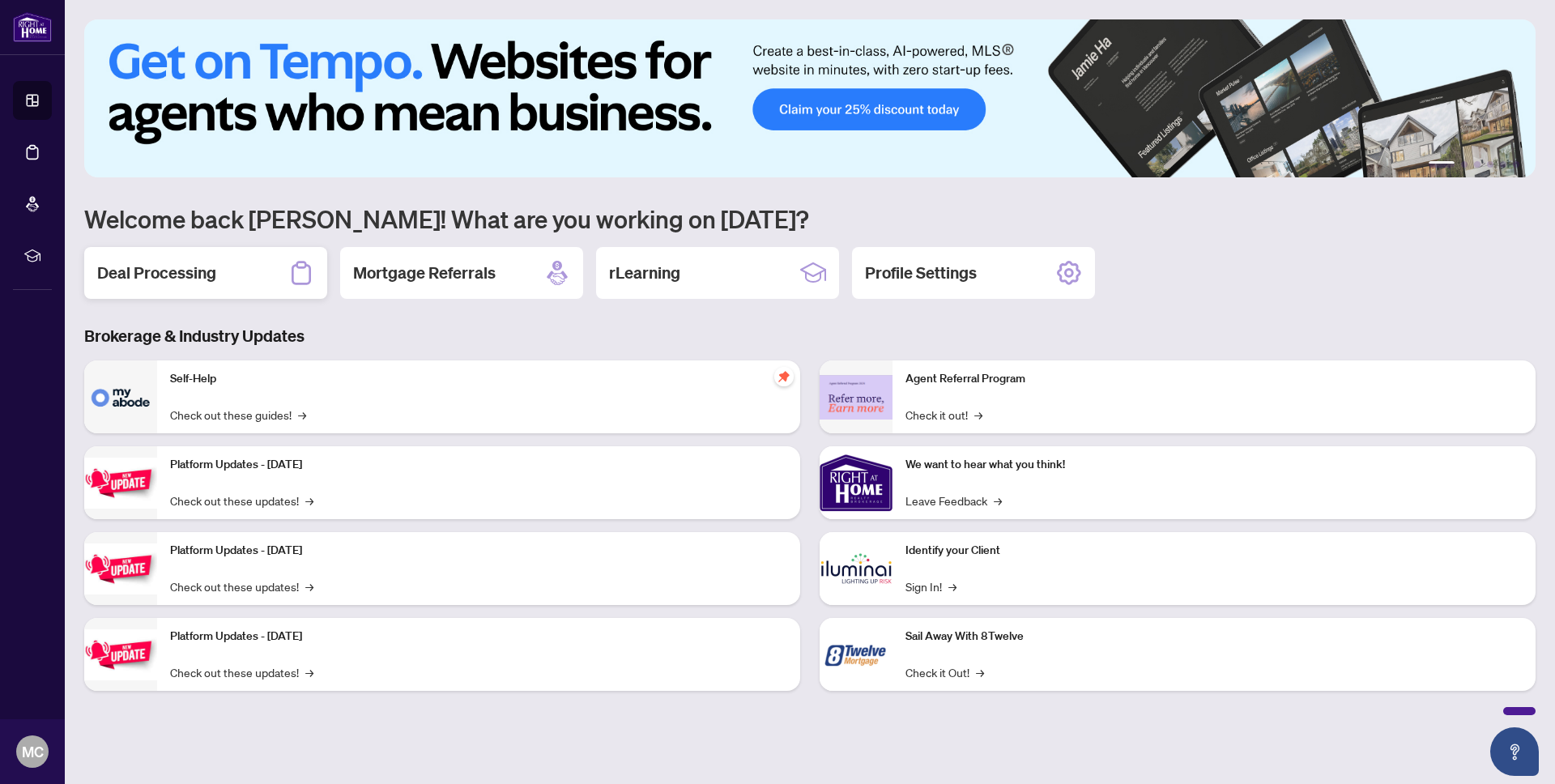
click at [172, 278] on h2 "Deal Processing" at bounding box center [157, 273] width 119 height 23
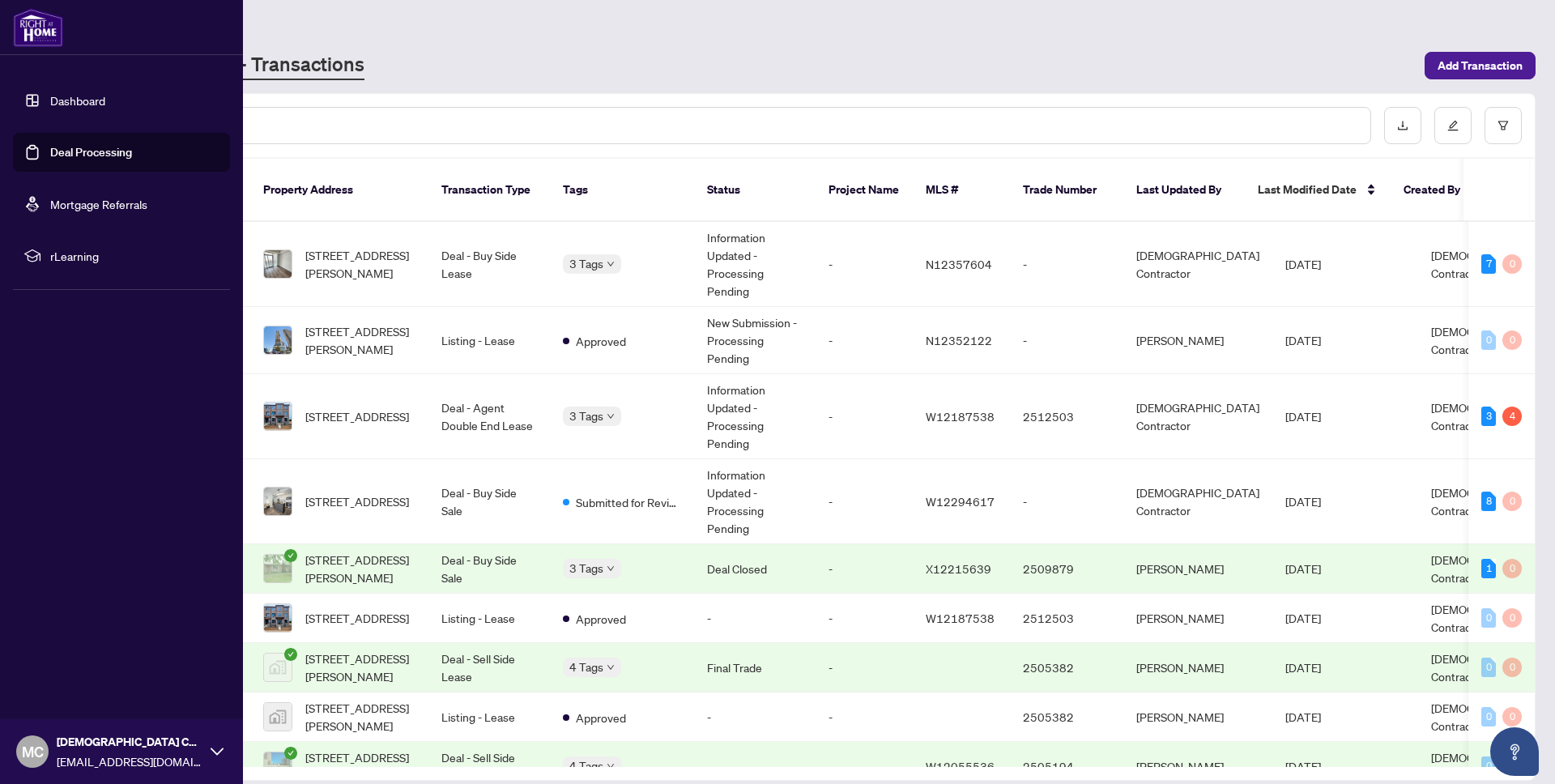
click at [95, 108] on link "Dashboard" at bounding box center [77, 100] width 55 height 14
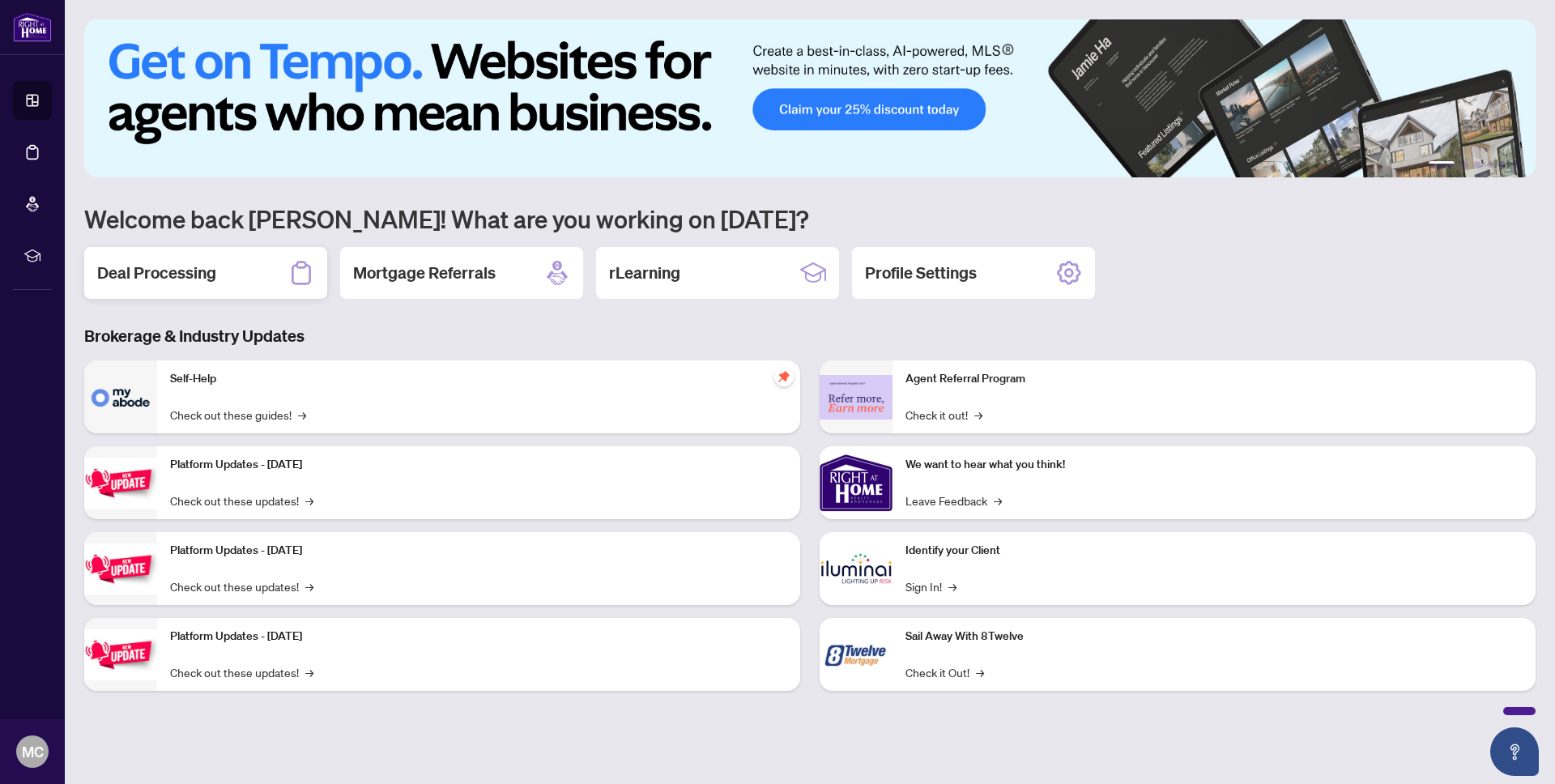
click at [249, 275] on div "Deal Processing" at bounding box center [205, 272] width 243 height 52
